Goal: Information Seeking & Learning: Find specific fact

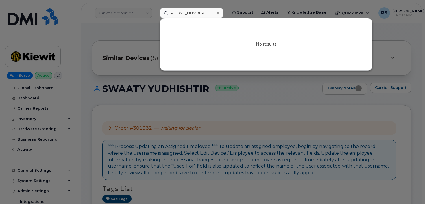
scroll to position [96, 0]
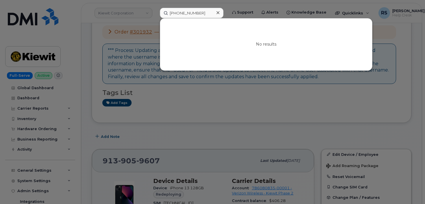
click at [6, 199] on div at bounding box center [212, 102] width 425 height 204
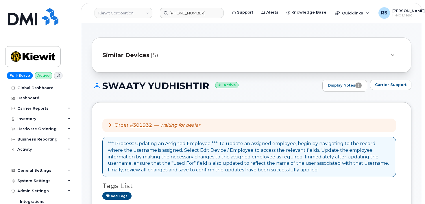
scroll to position [0, 0]
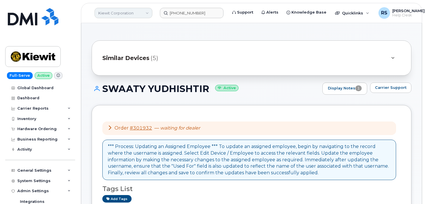
click at [113, 14] on link "Kiewit Corporation" at bounding box center [124, 13] width 58 height 10
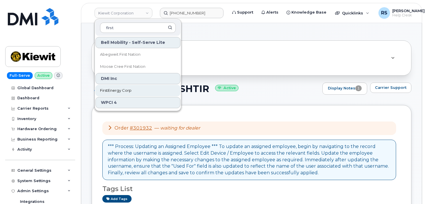
type input "first"
click at [118, 89] on span "FirstEnergy Corp" at bounding box center [116, 91] width 32 height 6
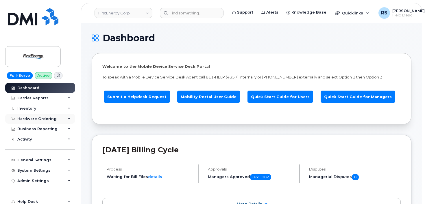
click at [35, 117] on div "Hardware Ordering" at bounding box center [36, 119] width 39 height 5
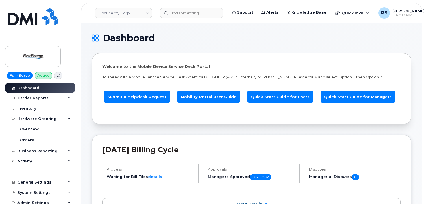
click at [206, 59] on div "Welcome to the Mobile Device Service Desk Portal To speak with a Mobile Device …" at bounding box center [252, 88] width 320 height 71
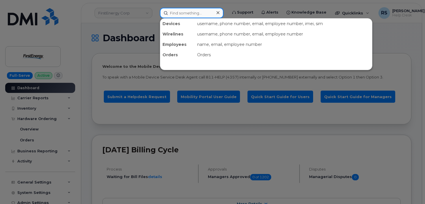
click at [178, 8] on input at bounding box center [192, 13] width 64 height 10
paste input "724-858-6408"
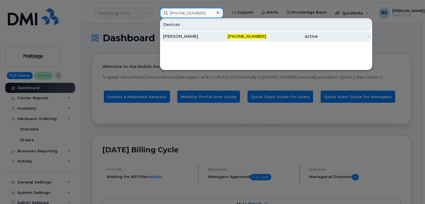
type input "724-858-6408"
click at [177, 36] on div "[PERSON_NAME]" at bounding box center [188, 37] width 51 height 6
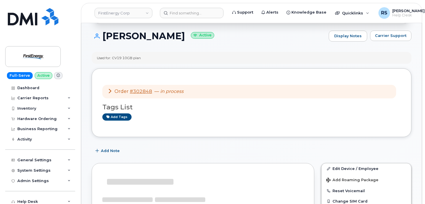
scroll to position [58, 0]
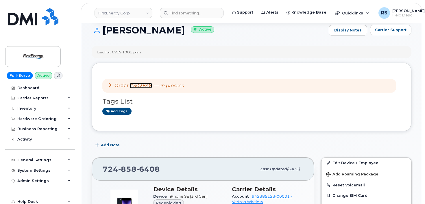
click at [142, 86] on link "#302848" at bounding box center [141, 85] width 22 height 5
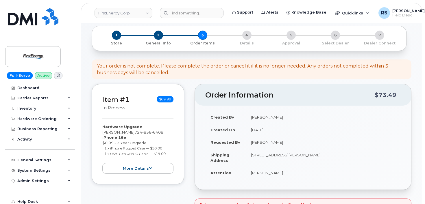
scroll to position [38, 0]
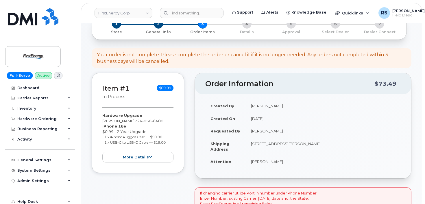
click at [35, 117] on div "Hardware Ordering" at bounding box center [36, 119] width 39 height 5
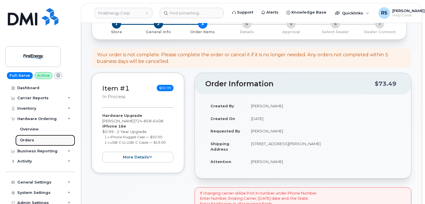
click at [28, 140] on div "Orders" at bounding box center [27, 140] width 14 height 5
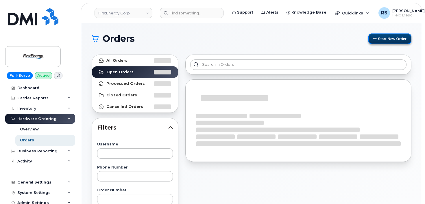
click at [389, 38] on button "Start New Order" at bounding box center [389, 39] width 43 height 11
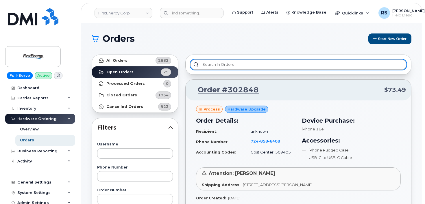
click at [204, 64] on input "text" at bounding box center [298, 65] width 216 height 10
paste input "724-858-6408"
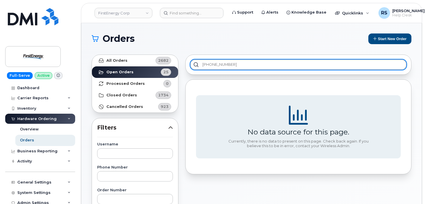
click at [231, 62] on input "724-858-6408" at bounding box center [298, 65] width 216 height 10
click at [232, 65] on input "724-858-6408" at bounding box center [298, 65] width 216 height 10
type input "724-858-6408"
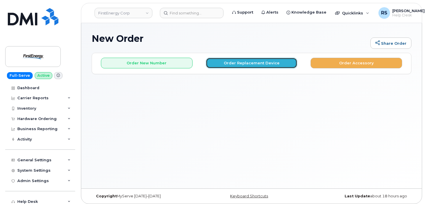
click at [229, 62] on button "Order Replacement Device" at bounding box center [252, 63] width 92 height 11
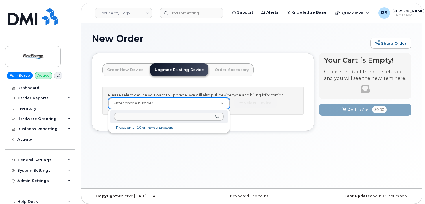
drag, startPoint x: 127, startPoint y: 101, endPoint x: 118, endPoint y: 104, distance: 9.8
click at [124, 119] on input "text" at bounding box center [169, 117] width 110 height 8
paste input "724-858-6408"
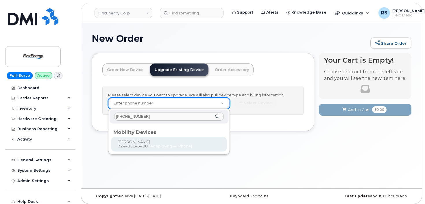
type input "724-858-6408"
type input "830597"
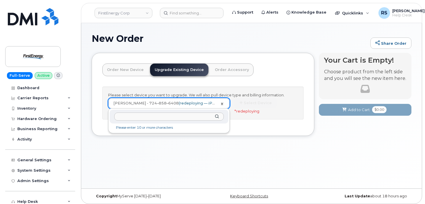
click at [121, 117] on input "text" at bounding box center [169, 117] width 110 height 8
paste input "724-858-6408"
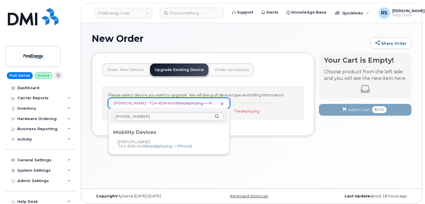
type input "724-858-6408"
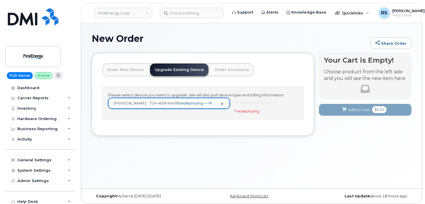
click at [221, 102] on link "KENNETH PECKYNO - 724–858–6408 (redeploying — iPhone)" at bounding box center [168, 103] width 121 height 10
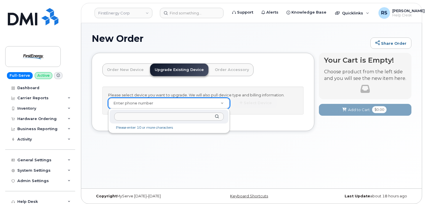
click at [123, 115] on input "text" at bounding box center [169, 117] width 110 height 8
paste input "724-858-6408"
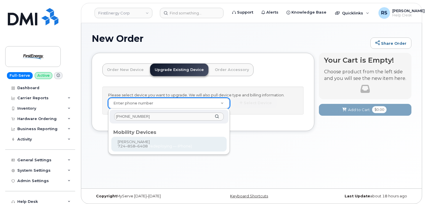
type input "724-858-6408"
type input "830597"
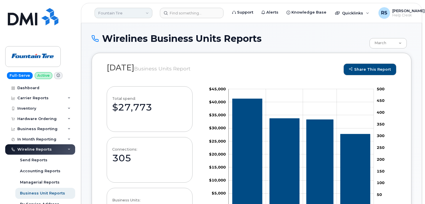
click at [133, 14] on link "Fountain Tire" at bounding box center [124, 13] width 58 height 10
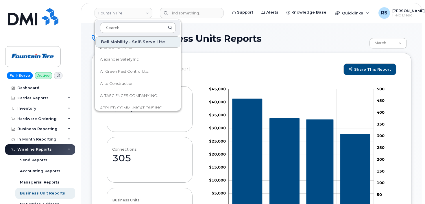
scroll to position [77, 0]
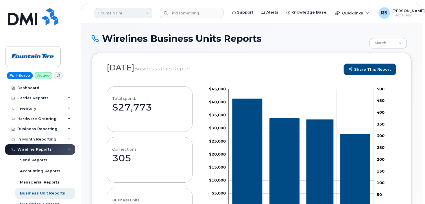
click at [111, 16] on link "Fountain Tire" at bounding box center [124, 13] width 58 height 10
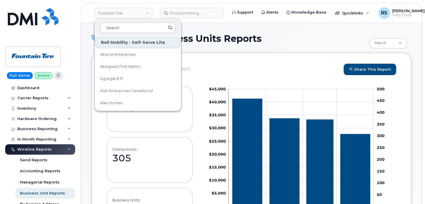
click at [126, 22] on div at bounding box center [137, 28] width 85 height 16
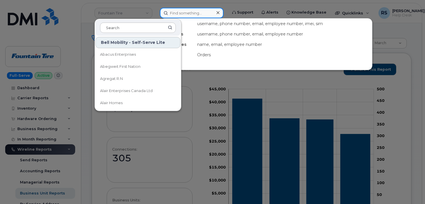
click at [182, 16] on input at bounding box center [192, 13] width 64 height 10
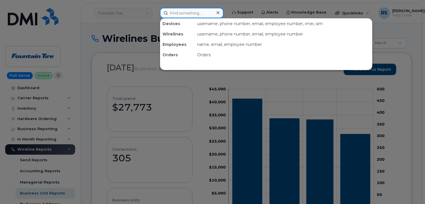
paste input "724-858-6408"
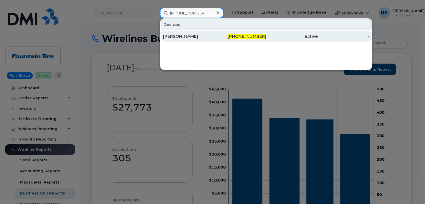
type input "724-858-6408"
click at [176, 34] on div "KENNETH PECKYNO" at bounding box center [188, 37] width 51 height 6
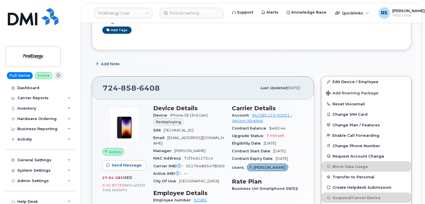
scroll to position [58, 0]
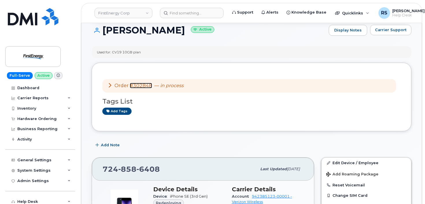
click at [144, 85] on link "#302848" at bounding box center [141, 85] width 22 height 5
click at [4, 197] on div "Full-Serve Active Dashboard Carrier Reports Monthly Billing Data Daily Data Poo…" at bounding box center [39, 102] width 78 height 204
click at [7, 198] on div "Help Desk" at bounding box center [40, 202] width 70 height 10
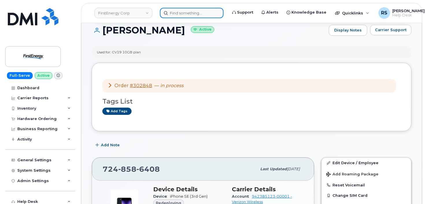
click at [175, 13] on input at bounding box center [192, 13] width 64 height 10
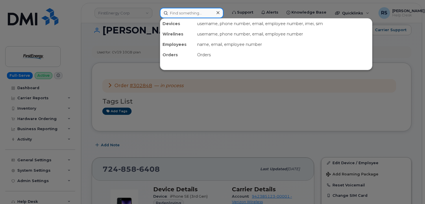
paste input "9013596323"
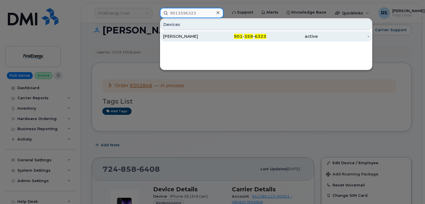
type input "9013596323"
click at [187, 35] on div "CLARETTA GAITHER" at bounding box center [188, 37] width 51 height 6
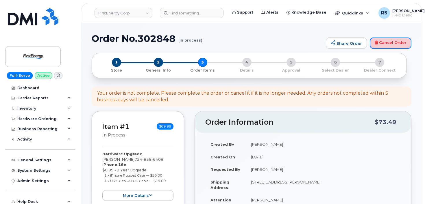
drag, startPoint x: 389, startPoint y: 40, endPoint x: 242, endPoint y: 21, distance: 148.8
click at [389, 40] on link "Cancel Order" at bounding box center [391, 44] width 42 height 12
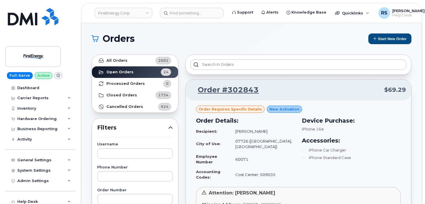
click at [242, 36] on h1 "Orders" at bounding box center [228, 38] width 272 height 9
click at [391, 40] on button "Start New Order" at bounding box center [389, 39] width 43 height 11
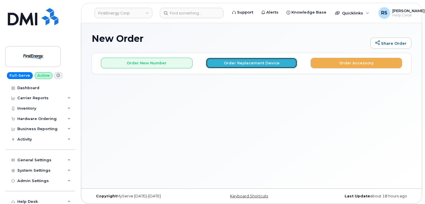
click at [228, 63] on button "Order Replacement Device" at bounding box center [252, 63] width 92 height 11
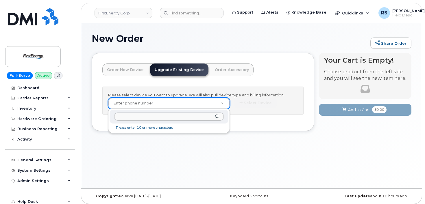
click at [121, 117] on input "text" at bounding box center [169, 117] width 110 height 8
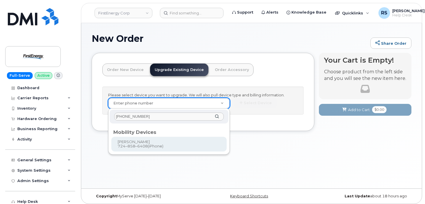
type input "724-858-6408"
type input "830597"
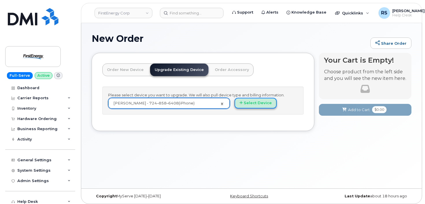
click at [252, 101] on button "Select Device" at bounding box center [256, 103] width 42 height 11
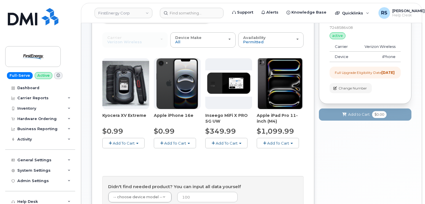
scroll to position [77, 0]
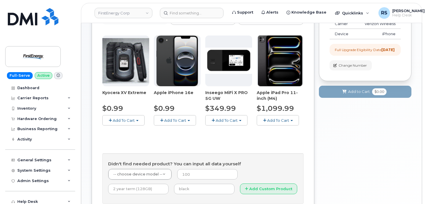
click at [189, 120] on button "Add To Cart" at bounding box center [175, 120] width 42 height 10
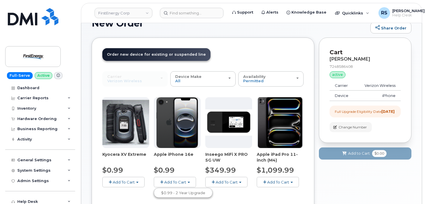
scroll to position [0, 0]
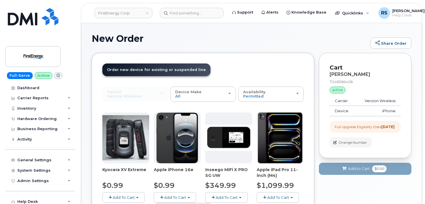
click at [388, 128] on strong "2026-05-20" at bounding box center [387, 127] width 13 height 4
click at [297, 92] on div "Availability Permitted All" at bounding box center [271, 94] width 56 height 9
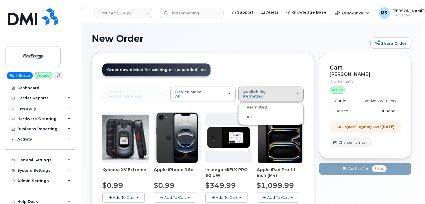
click at [256, 119] on div "All" at bounding box center [271, 117] width 62 height 7
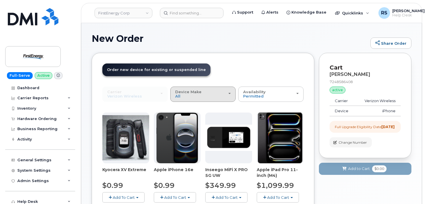
click at [231, 93] on div "Device Make All Cell Phone iPhone Modem Tablet" at bounding box center [203, 94] width 56 height 9
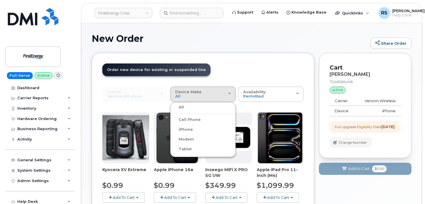
click at [195, 130] on div "iPhone" at bounding box center [203, 129] width 62 height 7
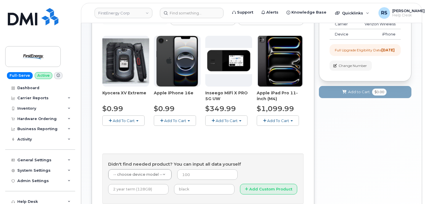
scroll to position [77, 0]
click at [188, 118] on button "Add To Cart" at bounding box center [175, 120] width 42 height 10
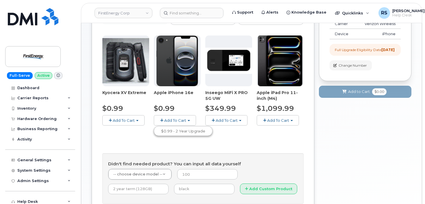
click at [230, 137] on div "Kyocera XV Extreme $0.99 Add To Cart $0.99 - 2 Year Upgrade Apple iPhone 16e $0…" at bounding box center [202, 120] width 201 height 169
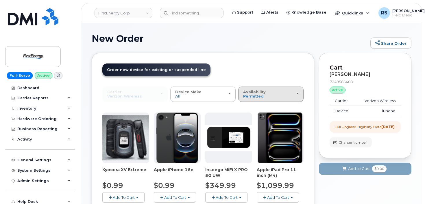
click at [297, 94] on span "button" at bounding box center [297, 93] width 2 height 1
click at [247, 117] on label "All" at bounding box center [246, 117] width 12 height 7
click at [0, 0] on input "All" at bounding box center [0, 0] width 0 height 0
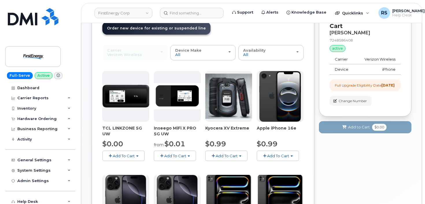
scroll to position [58, 0]
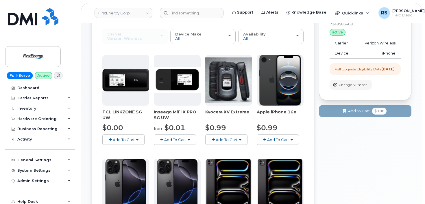
click at [293, 139] on button "Add To Cart" at bounding box center [278, 140] width 42 height 10
click at [303, 123] on div "$0.99" at bounding box center [280, 128] width 47 height 10
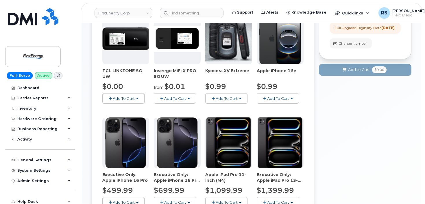
scroll to position [116, 0]
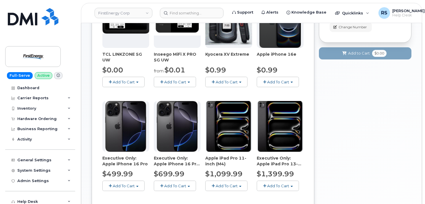
click at [300, 68] on div "$0.99" at bounding box center [280, 70] width 47 height 10
click at [139, 185] on button "Add To Cart" at bounding box center [123, 186] width 42 height 10
click at [189, 185] on button "Add To Cart" at bounding box center [175, 186] width 42 height 10
click at [328, 177] on div "Your Cart is Empty! Choose product from the left side and you will see the new …" at bounding box center [365, 116] width 93 height 358
click at [344, 148] on div "Your Cart is Empty! Choose product from the left side and you will see the new …" at bounding box center [365, 116] width 93 height 358
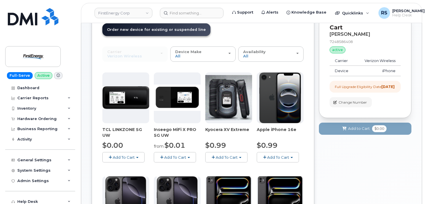
scroll to position [19, 0]
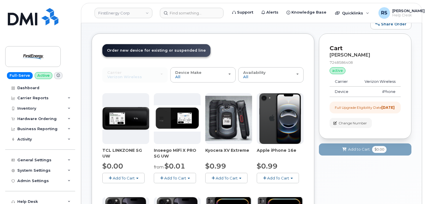
click at [353, 64] on div "7248586408" at bounding box center [365, 62] width 71 height 5
click at [351, 63] on div "7248586408" at bounding box center [365, 62] width 71 height 5
copy div "7248586408"
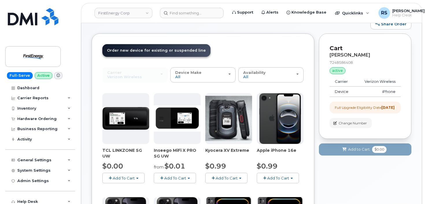
click at [3, 198] on div "Full-Serve Active Dashboard Carrier Reports Monthly Billing Data Daily Data Poo…" at bounding box center [39, 102] width 78 height 204
click at [3, 196] on div "Full-Serve Active Dashboard Carrier Reports Monthly Billing Data Daily Data Poo…" at bounding box center [39, 102] width 78 height 204
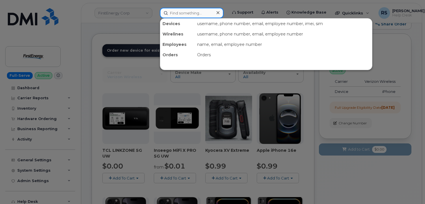
click at [180, 12] on input at bounding box center [192, 13] width 64 height 10
paste input "8505334248"
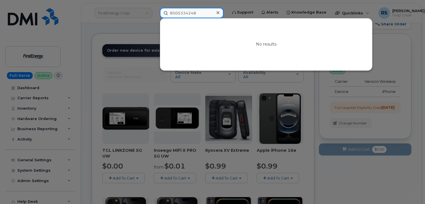
type input "8505334248"
click at [218, 12] on icon at bounding box center [218, 12] width 3 height 5
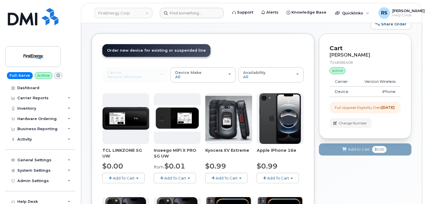
click at [85, 95] on div "New Order Share Order × Share This Order If you want to allow others to create …" at bounding box center [251, 203] width 341 height 398
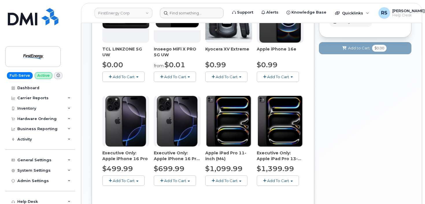
scroll to position [119, 0]
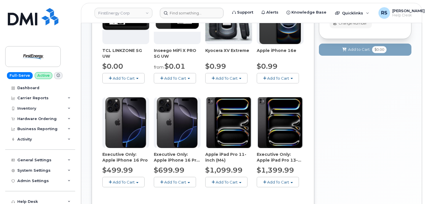
click at [4, 194] on div "Full-Serve Active Dashboard Carrier Reports Monthly Billing Data Daily Data Poo…" at bounding box center [39, 102] width 78 height 204
drag, startPoint x: 3, startPoint y: 200, endPoint x: 5, endPoint y: 195, distance: 5.3
click at [3, 200] on div "Full-Serve Active Dashboard Carrier Reports Monthly Billing Data Daily Data Poo…" at bounding box center [39, 102] width 78 height 204
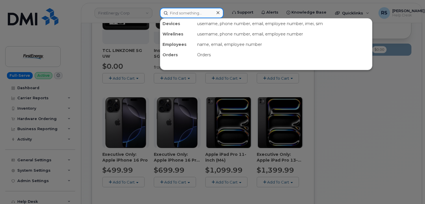
click at [181, 12] on input at bounding box center [192, 13] width 64 height 10
paste input "850-533-4248"
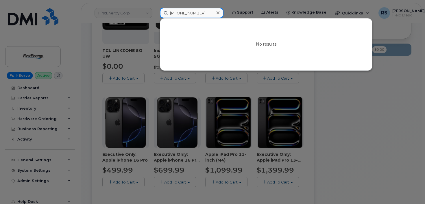
type input "850-533-4248"
click at [3, 196] on div at bounding box center [212, 102] width 425 height 204
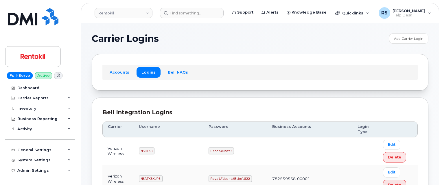
click at [200, 38] on h1 "Carrier Logins" at bounding box center [239, 38] width 294 height 9
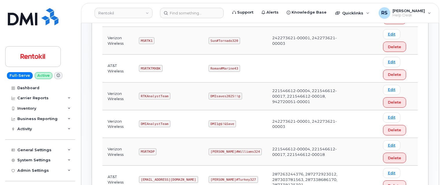
scroll to position [212, 0]
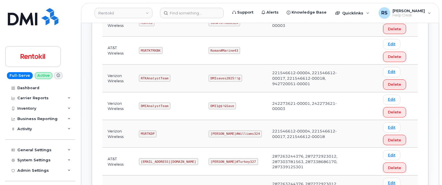
click at [7, 179] on div "Help Desk Roaming Data Block Dashboard Hardware Orders Repair Requests Change S…" at bounding box center [40, 186] width 71 height 21
click at [5, 178] on div "Full-Serve Active Dashboard Carrier Reports Monthly Billing Data Daily Data Poo…" at bounding box center [39, 92] width 78 height 185
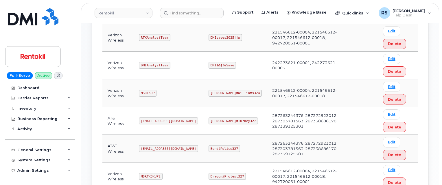
scroll to position [289, 0]
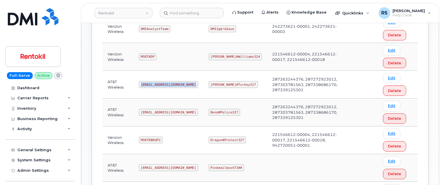
drag, startPoint x: 142, startPoint y: 84, endPoint x: 194, endPoint y: 85, distance: 52.4
click at [194, 85] on code "[EMAIL_ADDRESS][DOMAIN_NAME]" at bounding box center [168, 84] width 59 height 7
copy code "[EMAIL_ADDRESS][DOMAIN_NAME]"
drag, startPoint x: 210, startPoint y: 84, endPoint x: 241, endPoint y: 86, distance: 31.0
click at [241, 86] on code "George#Turkey327" at bounding box center [233, 84] width 49 height 7
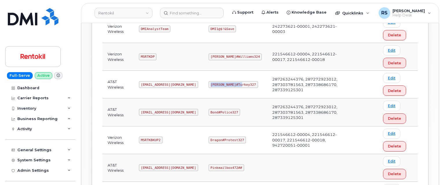
copy code "[PERSON_NAME]#Turkey327"
click at [4, 178] on div "Full-Serve Active Dashboard Carrier Reports Monthly Billing Data Daily Data Poo…" at bounding box center [39, 92] width 78 height 185
click at [3, 175] on div "Full-Serve Active Dashboard Carrier Reports Monthly Billing Data Daily Data Poo…" at bounding box center [39, 92] width 78 height 185
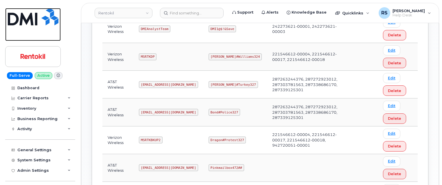
click at [55, 35] on link at bounding box center [33, 24] width 56 height 33
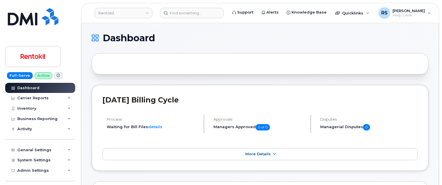
click at [3, 175] on div "Full-Serve Active Dashboard Carrier Reports Monthly Billing Data Daily Data Poo…" at bounding box center [39, 92] width 78 height 185
click at [8, 182] on div "Help Desk Roaming Data Block Dashboard Hardware Orders Repair Requests Change S…" at bounding box center [40, 186] width 71 height 21
click at [178, 13] on input at bounding box center [192, 13] width 64 height 10
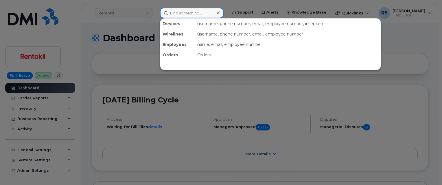
paste input "8505334248"
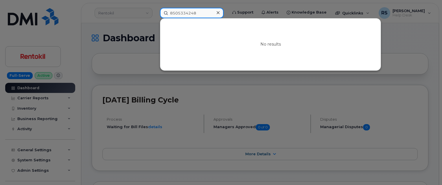
type input "8505334248"
drag, startPoint x: 5, startPoint y: 173, endPoint x: 8, endPoint y: 168, distance: 6.0
click at [5, 173] on div at bounding box center [221, 92] width 442 height 185
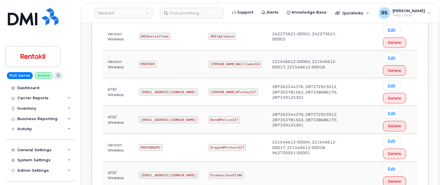
scroll to position [309, 0]
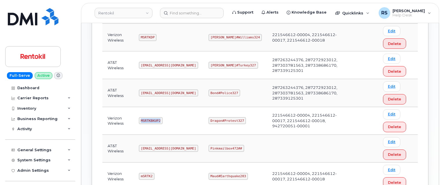
drag, startPoint x: 142, startPoint y: 121, endPoint x: 165, endPoint y: 121, distance: 23.1
click at [165, 121] on td "MSRTKBKUP2" at bounding box center [169, 121] width 70 height 28
copy code "MSRTKBKUP2"
drag, startPoint x: 211, startPoint y: 121, endPoint x: 242, endPoint y: 124, distance: 31.4
click at [242, 124] on code "Dragon#Protest327" at bounding box center [228, 120] width 38 height 7
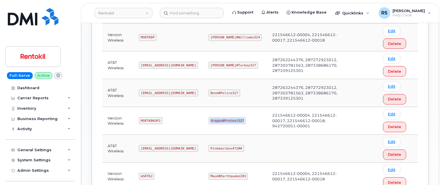
copy code "Dragon#Protest327"
click at [4, 158] on div "Full-Serve Active Dashboard Carrier Reports Monthly Billing Data Daily Data Poo…" at bounding box center [39, 92] width 78 height 185
click at [3, 176] on div "Full-Serve Active Dashboard Carrier Reports Monthly Billing Data Daily Data Poo…" at bounding box center [39, 92] width 78 height 185
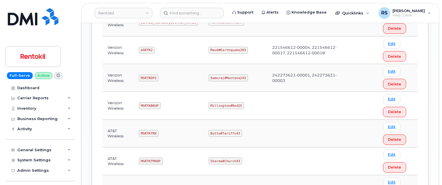
scroll to position [424, 0]
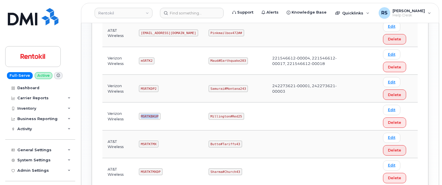
drag, startPoint x: 142, startPoint y: 116, endPoint x: 158, endPoint y: 117, distance: 16.2
click at [158, 117] on code "MSRTKBKUP" at bounding box center [150, 116] width 22 height 7
copy code "MSRTKBKUP"
drag, startPoint x: 210, startPoint y: 115, endPoint x: 245, endPoint y: 121, distance: 34.9
click at [245, 121] on td "Millington#Red25" at bounding box center [235, 117] width 64 height 28
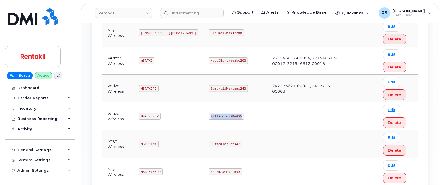
copy code "Millington#Red25"
drag, startPoint x: 3, startPoint y: 92, endPoint x: 10, endPoint y: 90, distance: 6.9
click at [3, 92] on div "Full-Serve Active Dashboard Carrier Reports Monthly Billing Data Daily Data Poo…" at bounding box center [39, 92] width 78 height 185
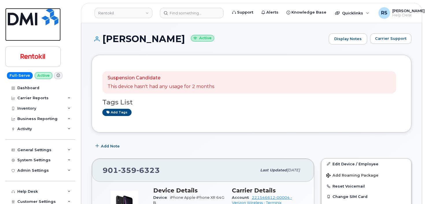
click at [5, 35] on link at bounding box center [33, 24] width 56 height 33
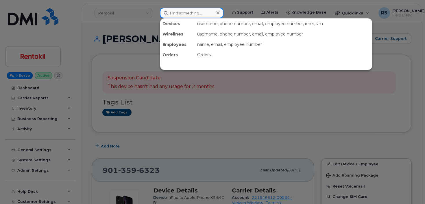
click at [174, 13] on input at bounding box center [192, 13] width 64 height 10
paste input "405*818*1296"
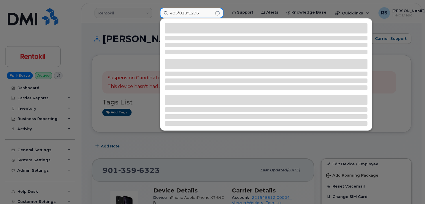
click at [188, 14] on input "405*818*1296" at bounding box center [192, 13] width 64 height 10
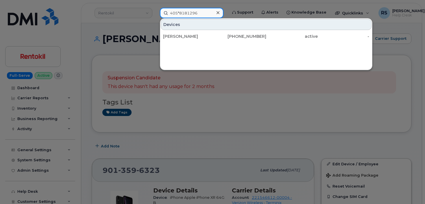
type input "405*8181296"
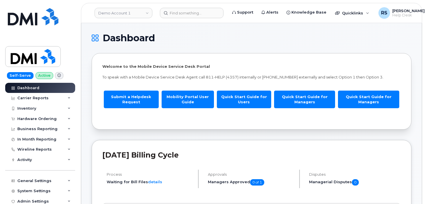
click at [174, 34] on h1 "Dashboard" at bounding box center [250, 38] width 317 height 9
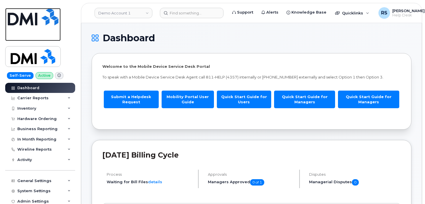
click at [6, 34] on link at bounding box center [33, 24] width 56 height 33
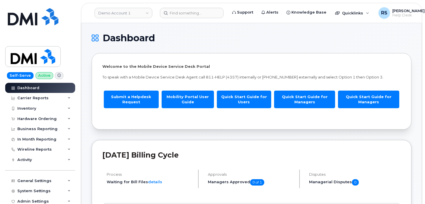
click at [5, 199] on div "Self-Serve Active Dashboard Carrier Reports Monthly Billing Data Daily Data Poo…" at bounding box center [39, 102] width 78 height 204
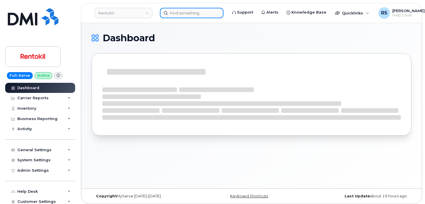
click at [185, 14] on input at bounding box center [192, 13] width 64 height 10
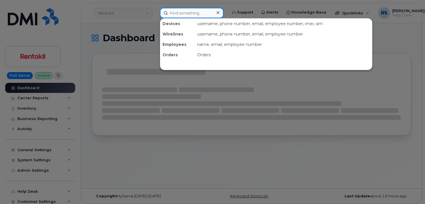
paste input "405*818*1296"
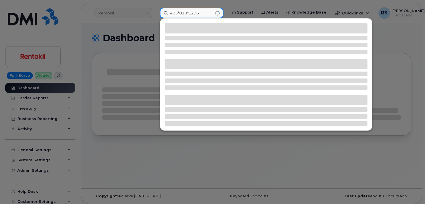
click at [189, 14] on input "405*818*1296" at bounding box center [192, 13] width 64 height 10
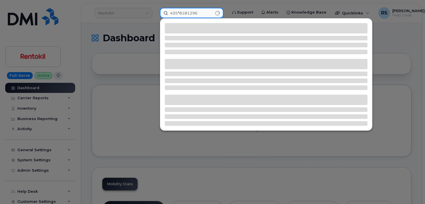
click at [179, 13] on input "405*8181296" at bounding box center [192, 13] width 64 height 10
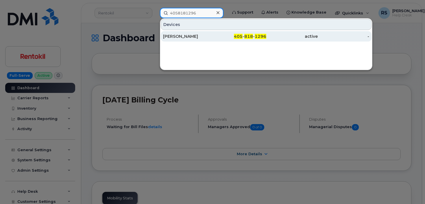
type input "4058181296"
click at [180, 35] on div "VICTOR FERGUSON" at bounding box center [188, 37] width 51 height 6
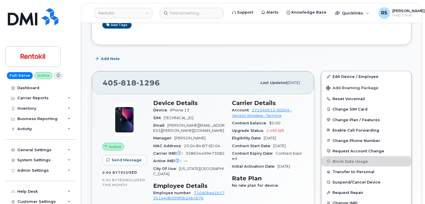
scroll to position [116, 0]
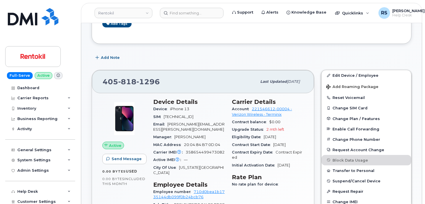
click at [102, 198] on div "Active Send Message 0.00 Bytes  used 0.00 Bytes  included this month" at bounding box center [124, 181] width 51 height 172
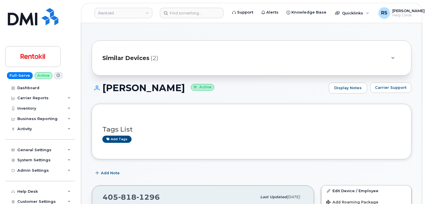
scroll to position [19, 0]
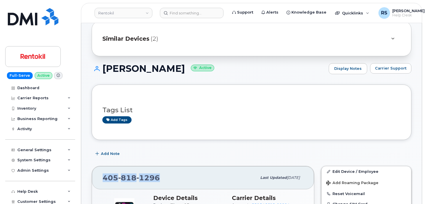
drag, startPoint x: 162, startPoint y: 178, endPoint x: 107, endPoint y: 182, distance: 55.1
click at [98, 181] on div "[PHONE_NUMBER] Last updated [DATE]" at bounding box center [203, 178] width 222 height 23
copy span "[PHONE_NUMBER]"
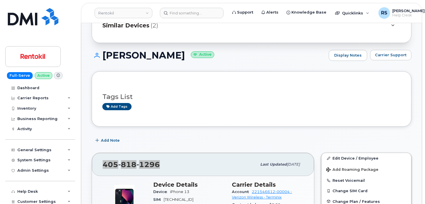
scroll to position [58, 0]
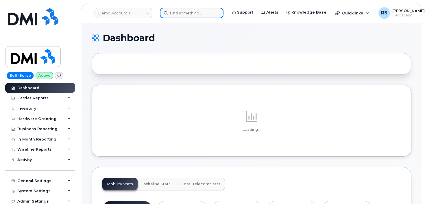
click at [174, 11] on input at bounding box center [192, 13] width 64 height 10
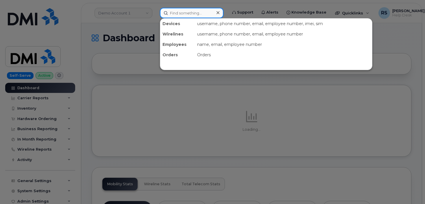
paste input "9013596323"
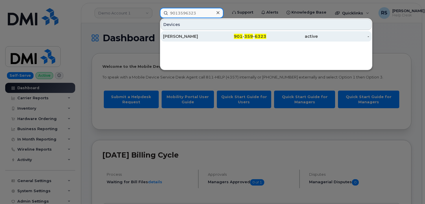
type input "9013596323"
click at [193, 35] on div "CLARETTA GAITHER" at bounding box center [188, 37] width 51 height 6
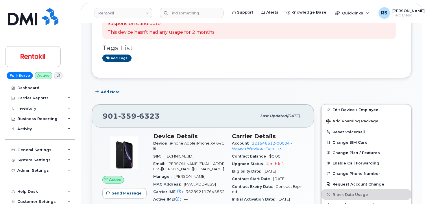
scroll to position [58, 0]
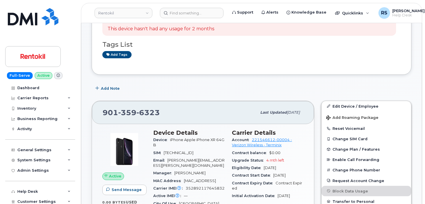
click at [4, 193] on div "Full-Serve Active Dashboard Carrier Reports Monthly Billing Data Daily Data Poo…" at bounding box center [39, 102] width 78 height 204
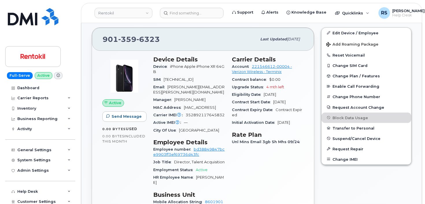
scroll to position [135, 0]
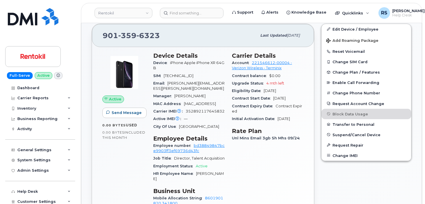
click at [108, 175] on div "Active Send Message 0.00 Bytes  used 0.00 Bytes  included this month" at bounding box center [124, 132] width 51 height 167
click at [3, 194] on div "Full-Serve Active Dashboard Carrier Reports Monthly Billing Data Daily Data Poo…" at bounding box center [39, 102] width 78 height 204
click at [0, 198] on div "Full-Serve Active Dashboard Carrier Reports Monthly Billing Data Daily Data Poo…" at bounding box center [39, 102] width 78 height 204
click at [132, 180] on div "Active Send Message 0.00 Bytes  used 0.00 Bytes  included this month" at bounding box center [124, 132] width 51 height 167
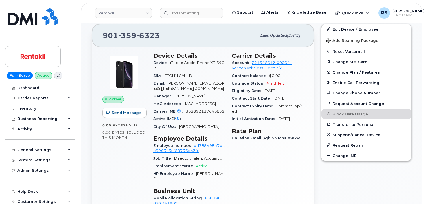
click at [3, 195] on div "Full-Serve Active Dashboard Carrier Reports Monthly Billing Data Daily Data Poo…" at bounding box center [39, 102] width 78 height 204
click at [2, 198] on div "Full-Serve Active Dashboard Carrier Reports Monthly Billing Data Daily Data Poo…" at bounding box center [39, 102] width 78 height 204
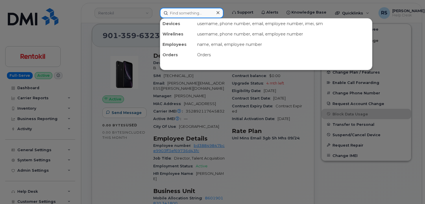
click at [176, 12] on input at bounding box center [192, 13] width 64 height 10
paste input "557-229-5588"
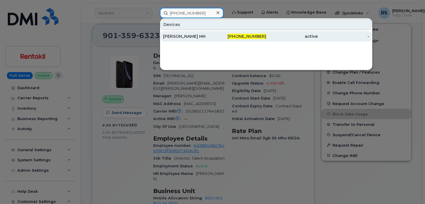
type input "557-229-5588"
click at [181, 36] on div "TREVOR DUEING HH" at bounding box center [188, 37] width 51 height 6
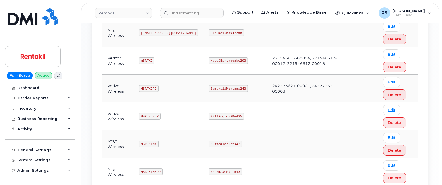
scroll to position [405, 0]
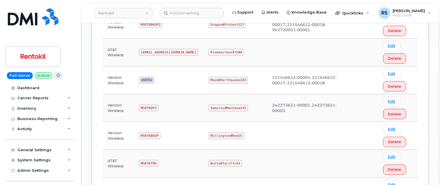
drag, startPoint x: 140, startPoint y: 80, endPoint x: 156, endPoint y: 81, distance: 16.5
click at [156, 81] on td "mSRTK2" at bounding box center [169, 81] width 70 height 28
copy code "mSRTK2"
drag, startPoint x: 210, startPoint y: 80, endPoint x: 246, endPoint y: 83, distance: 35.7
click at [246, 83] on td "Maud#Earthquake203" at bounding box center [235, 81] width 64 height 28
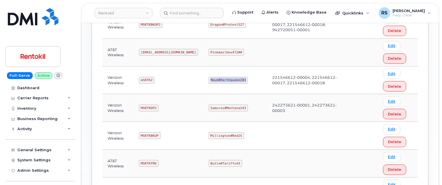
copy code "Maud#Earthquake203"
click at [6, 34] on link at bounding box center [33, 24] width 56 height 33
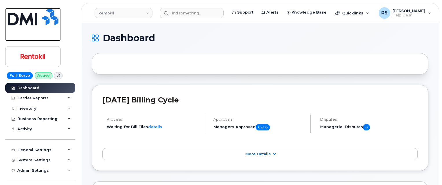
click at [13, 37] on link at bounding box center [33, 24] width 56 height 33
click at [12, 33] on link at bounding box center [33, 24] width 56 height 33
click at [8, 35] on link at bounding box center [33, 24] width 56 height 33
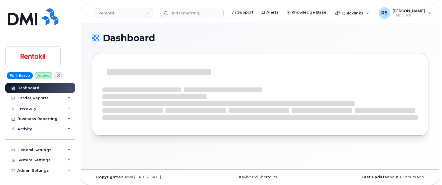
click at [4, 176] on div "Full-Serve Active Dashboard Carrier Reports Monthly Billing Data Daily Data Poo…" at bounding box center [39, 92] width 78 height 185
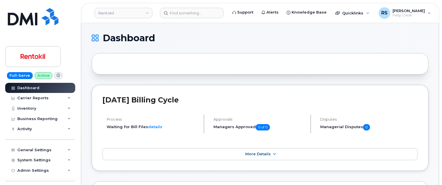
click at [187, 39] on h1 "Dashboard" at bounding box center [259, 38] width 334 height 9
click at [191, 36] on h1 "Dashboard" at bounding box center [259, 38] width 334 height 9
click at [4, 176] on div "Full-Serve Active Dashboard Carrier Reports Monthly Billing Data Daily Data Poo…" at bounding box center [39, 92] width 78 height 185
click at [4, 179] on div "Full-Serve Active Dashboard Carrier Reports Monthly Billing Data Daily Data Poo…" at bounding box center [39, 92] width 78 height 185
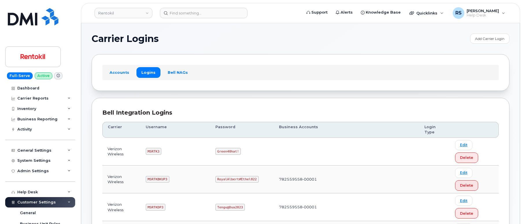
click at [220, 37] on h1 "Carrier Logins" at bounding box center [280, 38] width 376 height 9
click at [189, 36] on h1 "Carrier Logins" at bounding box center [280, 38] width 376 height 9
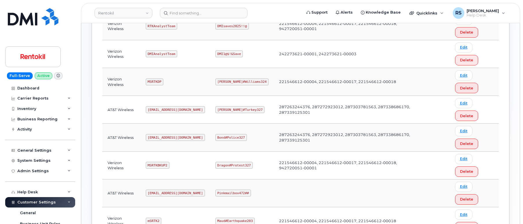
scroll to position [270, 0]
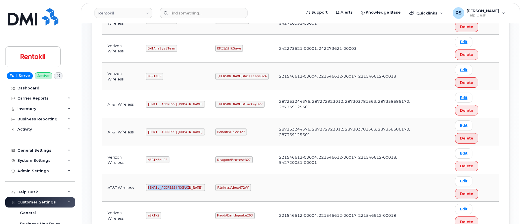
drag, startPoint x: 149, startPoint y: 187, endPoint x: 190, endPoint y: 189, distance: 41.4
click at [190, 189] on td "Ms-rentokil@dminc.com" at bounding box center [176, 188] width 70 height 28
copy code "Ms-rentokil@dminc.com"
drag, startPoint x: 217, startPoint y: 187, endPoint x: 248, endPoint y: 189, distance: 30.1
click at [248, 189] on code "Pinkmailbox472##" at bounding box center [233, 187] width 36 height 7
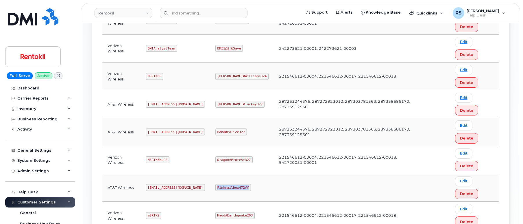
copy code "Pinkmailbox472##"
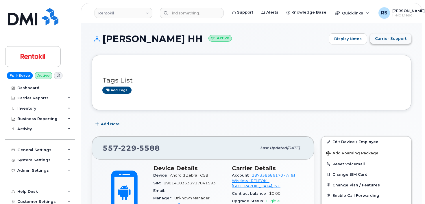
click at [386, 38] on span "Carrier Support" at bounding box center [391, 38] width 32 height 5
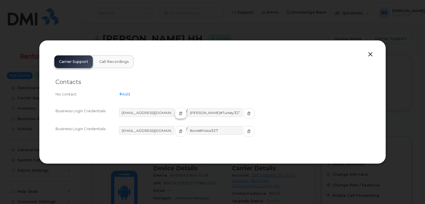
click at [179, 113] on icon "button" at bounding box center [180, 113] width 3 height 3
click at [246, 111] on span "button" at bounding box center [248, 113] width 5 height 5
click at [370, 54] on button "button" at bounding box center [370, 55] width 9 height 8
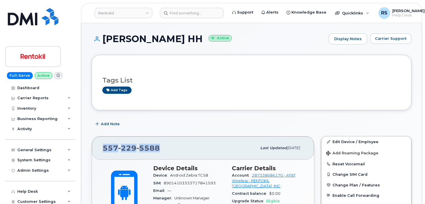
drag, startPoint x: 159, startPoint y: 149, endPoint x: 102, endPoint y: 151, distance: 57.3
click at [102, 152] on div "557 229 5588 Last updated Aug 27, 2025" at bounding box center [203, 148] width 222 height 23
copy span "557 229 5588"
click at [2, 194] on div "Full-Serve Active Dashboard Carrier Reports Monthly Billing Data Daily Data Poo…" at bounding box center [39, 102] width 78 height 204
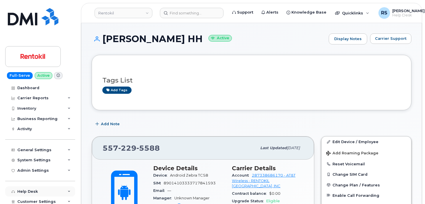
click at [5, 191] on div "Full-Serve Active Dashboard Carrier Reports Monthly Billing Data Daily Data Poo…" at bounding box center [39, 102] width 78 height 204
click at [275, 176] on link "287338686170 - AT&T Wireless - RENTOKIL [GEOGRAPHIC_DATA], INC" at bounding box center [264, 181] width 64 height 15
click at [3, 201] on div "Full-Serve Active Dashboard Carrier Reports Monthly Billing Data Daily Data Poo…" at bounding box center [39, 102] width 78 height 204
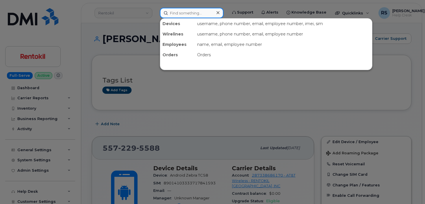
click at [174, 13] on input at bounding box center [192, 13] width 64 height 10
paste input "[PHONE_NUMBER]"
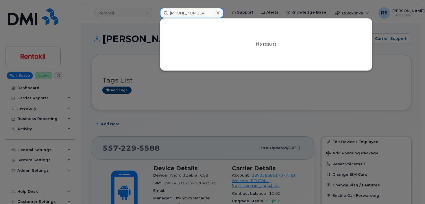
click at [189, 13] on input "[PHONE_NUMBER]" at bounding box center [192, 13] width 64 height 10
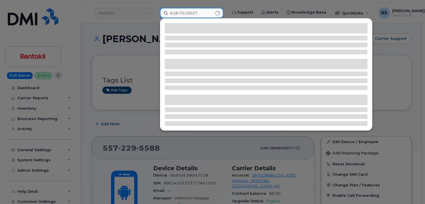
click at [180, 13] on input "618-7510027" at bounding box center [192, 13] width 64 height 10
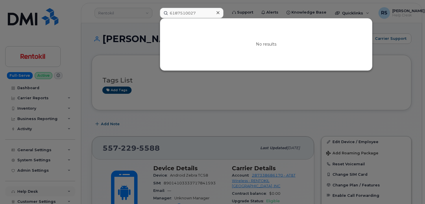
drag, startPoint x: 4, startPoint y: 198, endPoint x: 9, endPoint y: 193, distance: 7.0
click at [4, 198] on div at bounding box center [212, 102] width 425 height 204
drag, startPoint x: 200, startPoint y: 11, endPoint x: 156, endPoint y: 8, distance: 43.8
click at [156, 8] on div "6187510027 No results" at bounding box center [191, 13] width 73 height 10
paste input "358485092092189"
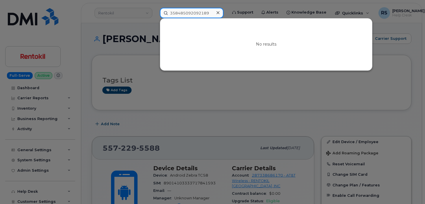
type input "358485092092189"
click at [217, 12] on icon at bounding box center [218, 12] width 3 height 3
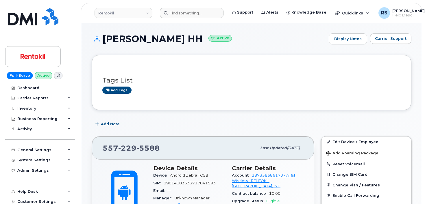
drag, startPoint x: 3, startPoint y: 196, endPoint x: 7, endPoint y: 186, distance: 10.9
click at [3, 196] on div "Full-Serve Active Dashboard Carrier Reports Monthly Billing Data Daily Data Poo…" at bounding box center [39, 102] width 78 height 204
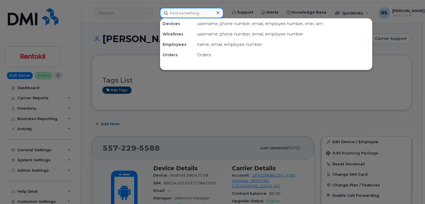
click at [172, 12] on input at bounding box center [192, 13] width 64 height 10
paste input "[PERSON_NAME]"
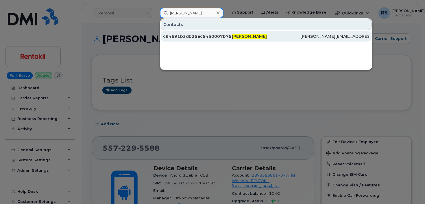
type input "[PERSON_NAME]"
click at [240, 34] on span "[PERSON_NAME]" at bounding box center [249, 36] width 35 height 5
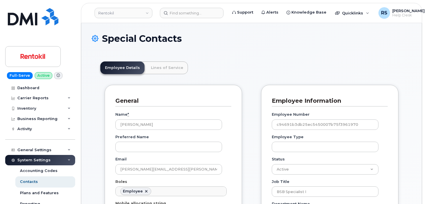
scroll to position [17, 0]
click at [167, 67] on link "Lines of Service" at bounding box center [167, 68] width 42 height 13
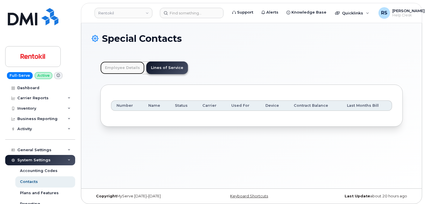
click at [121, 67] on link "Employee Details" at bounding box center [122, 68] width 44 height 13
